Goal: Book appointment/travel/reservation

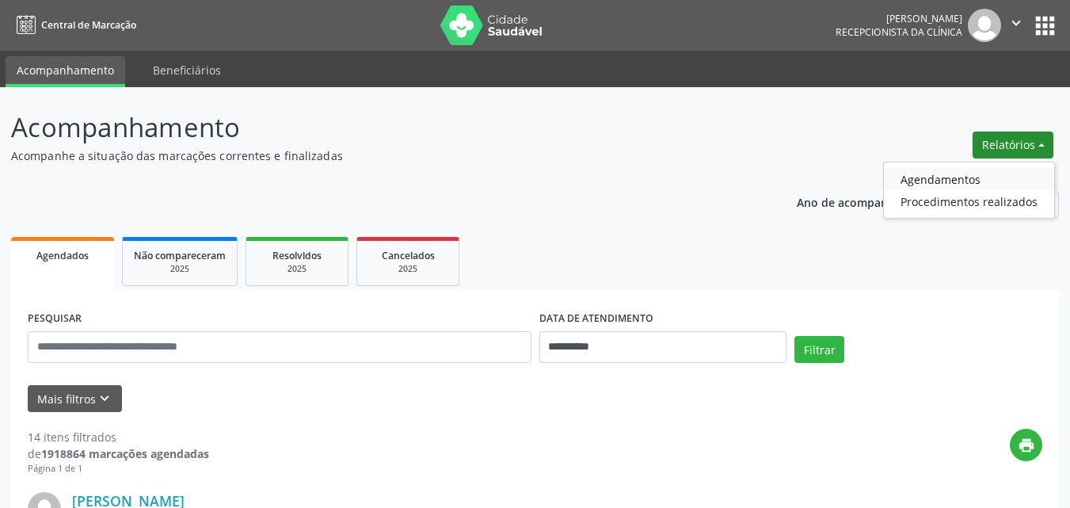
click at [917, 181] on link "Agendamentos" at bounding box center [969, 179] width 170 height 22
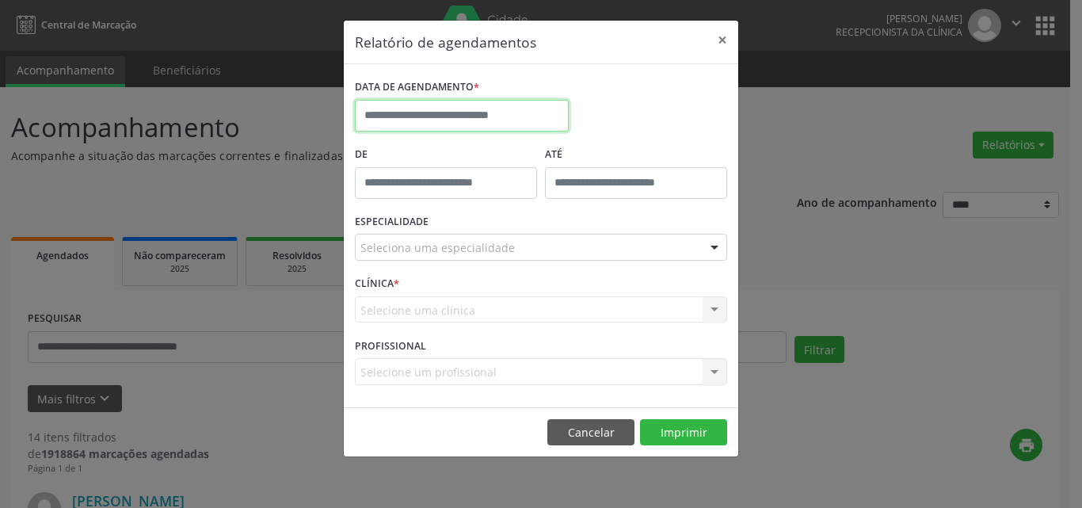
click at [427, 121] on input "text" at bounding box center [462, 116] width 214 height 32
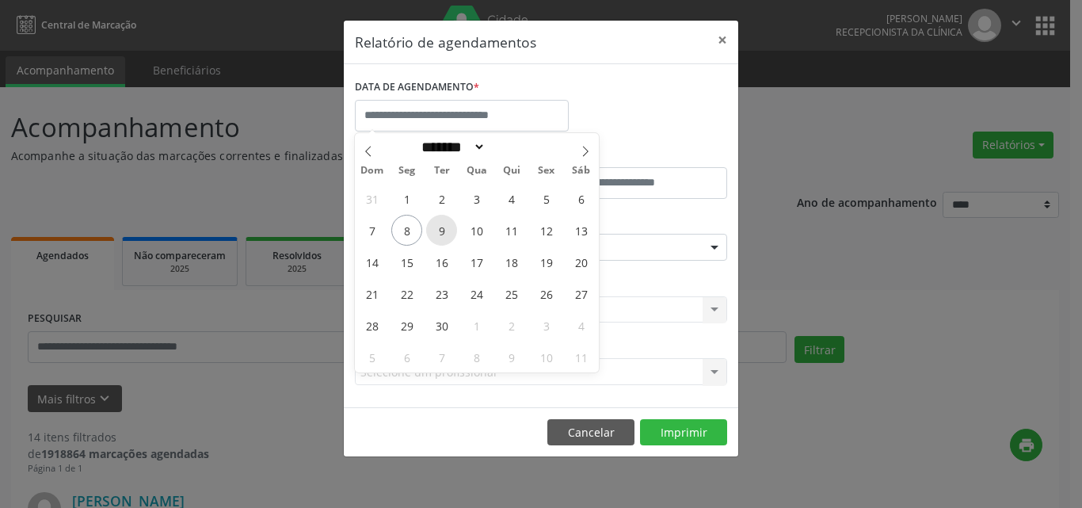
click at [441, 234] on span "9" at bounding box center [441, 230] width 31 height 31
type input "**********"
click at [467, 231] on span "10" at bounding box center [476, 230] width 31 height 31
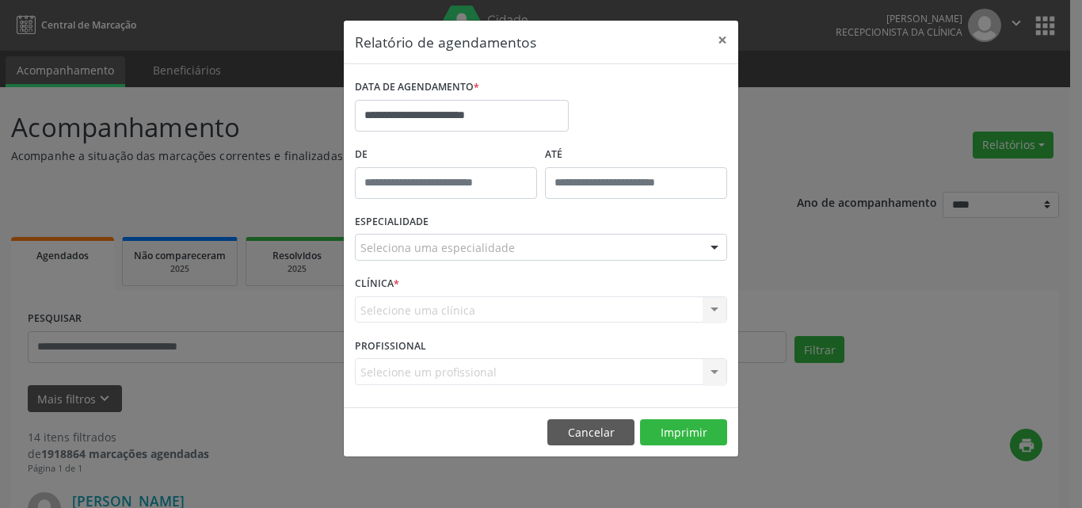
click at [513, 248] on div "Seleciona uma especialidade" at bounding box center [541, 247] width 372 height 27
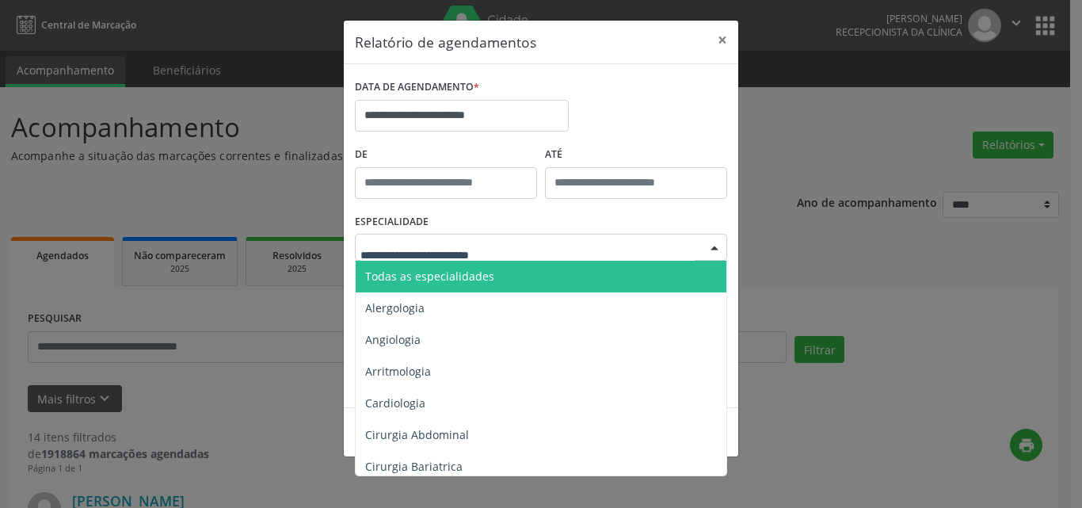
click at [513, 259] on input "text" at bounding box center [528, 255] width 334 height 32
click at [516, 280] on span "Todas as especialidades" at bounding box center [542, 277] width 373 height 32
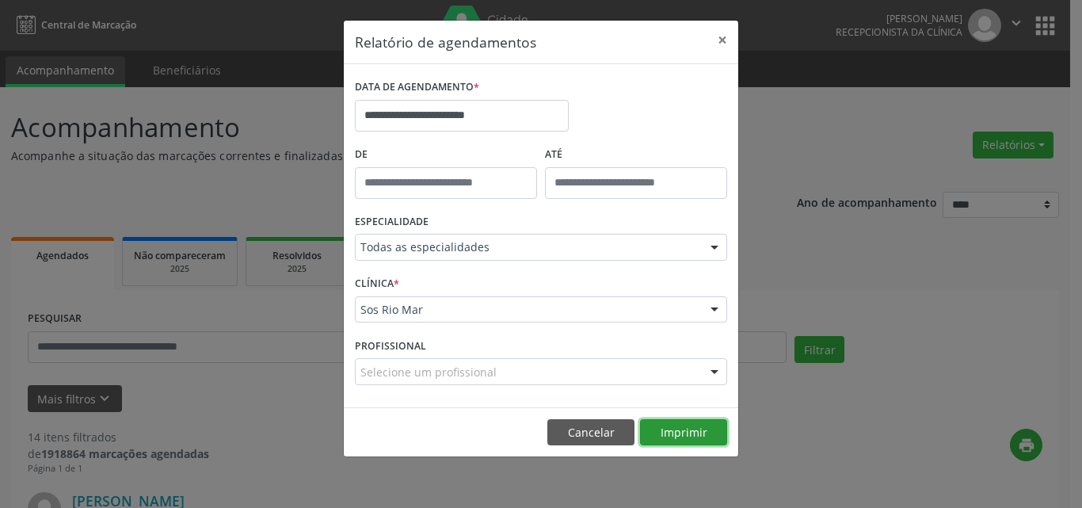
click at [688, 434] on button "Imprimir" at bounding box center [683, 432] width 87 height 27
